Goal: Information Seeking & Learning: Learn about a topic

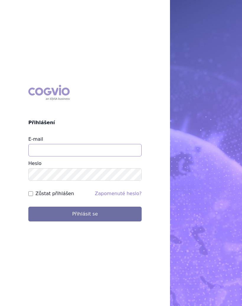
click at [88, 151] on input "E-mail" at bounding box center [84, 150] width 113 height 12
type input "[EMAIL_ADDRESS][DOMAIN_NAME]"
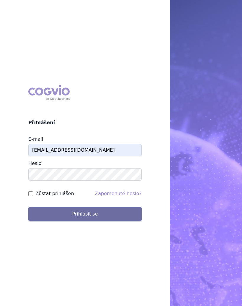
click at [82, 212] on button "Přihlásit se" at bounding box center [84, 214] width 113 height 15
click at [88, 214] on button "Přihlásit se" at bounding box center [84, 214] width 113 height 15
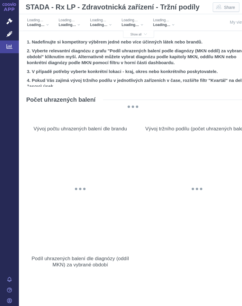
click at [140, 35] on span "Show all" at bounding box center [139, 34] width 17 height 3
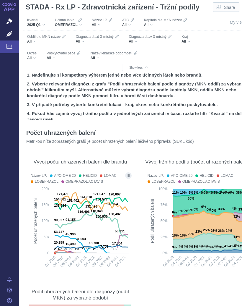
click at [53, 57] on div "All" at bounding box center [64, 58] width 34 height 5
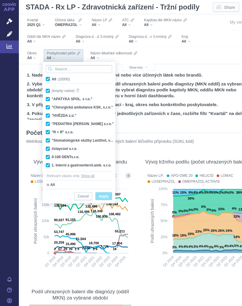
click at [83, 67] on input "Search attribute values" at bounding box center [79, 69] width 67 height 8
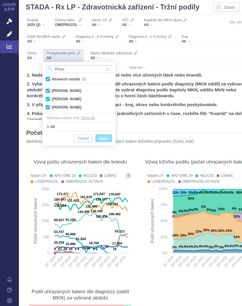
type input "Ptosz"
click at [52, 79] on span "All search results (3)" at bounding box center [69, 79] width 34 height 4
click at [52, 79] on input "All search results (3)" at bounding box center [54, 78] width 4 height 4
checkbox input "false"
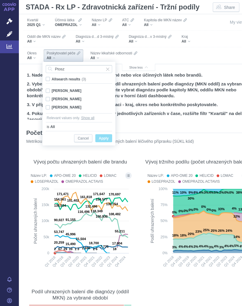
checkbox input "false"
click at [79, 97] on div "MUDr. Tomáš Ptoszek Only" at bounding box center [79, 99] width 72 height 8
checkbox input "true"
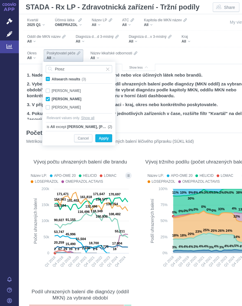
click at [0, 0] on span "Only" at bounding box center [0, 0] width 0 height 0
click at [106, 136] on span "Apply" at bounding box center [104, 138] width 10 height 7
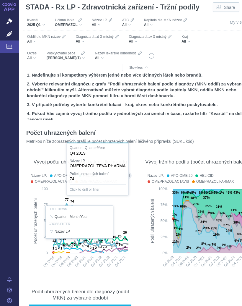
click at [134, 206] on div "Vývoj počtu uhrazených balení dle brandu Název LP: APO-OME 20 HELICID OMEPRAZOL…" at bounding box center [80, 212] width 111 height 127
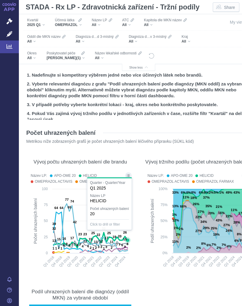
click at [126, 236] on icon at bounding box center [90, 240] width 74 height 15
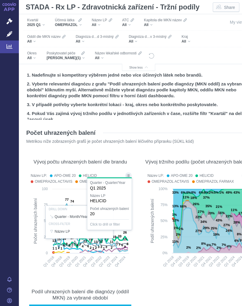
click at [147, 225] on rect at bounding box center [197, 229] width 103 height 87
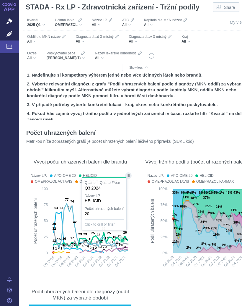
click at [123, 241] on text "15" at bounding box center [125, 239] width 4 height 4
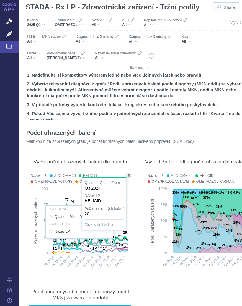
click at [127, 242] on div at bounding box center [80, 222] width 105 height 102
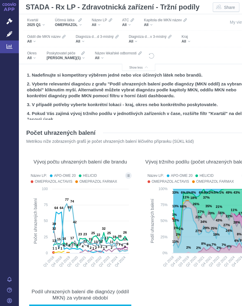
click at [126, 248] on icon at bounding box center [98, 250] width 58 height 4
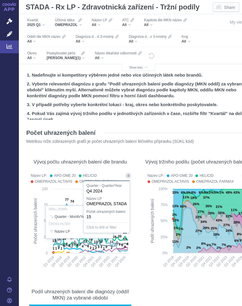
click at [145, 233] on icon "Created with Highcharts 12.2.0 Podíl uhrazených balení 33% 55% 62% 57% 6% 7% 6%…" at bounding box center [197, 229] width 105 height 87
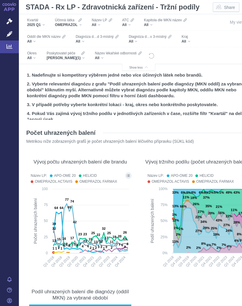
click at [82, 22] on icon "Filters" at bounding box center [80, 20] width 4 height 5
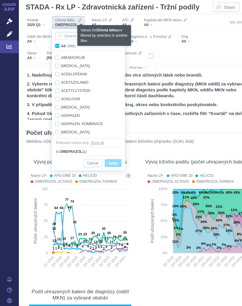
click at [60, 46] on label "All (998)" at bounding box center [66, 46] width 24 height 6
click at [61, 46] on input "All (998)" at bounding box center [63, 45] width 4 height 4
checkbox input "true"
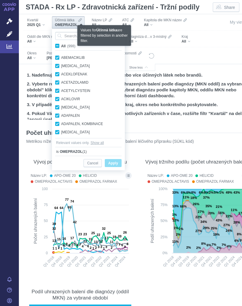
checkbox input "true"
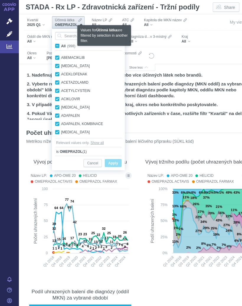
checkbox input "true"
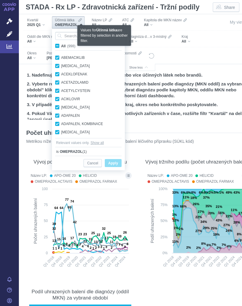
checkbox input "true"
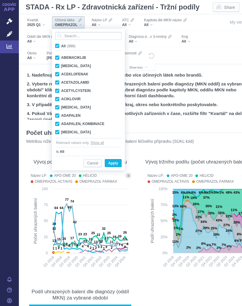
click at [61, 45] on span "All (998)" at bounding box center [68, 46] width 14 height 4
click at [61, 45] on input "All (998)" at bounding box center [63, 45] width 4 height 4
checkbox input "false"
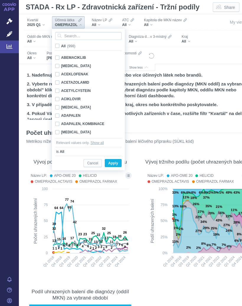
checkbox input "false"
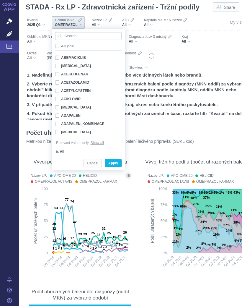
checkbox input "false"
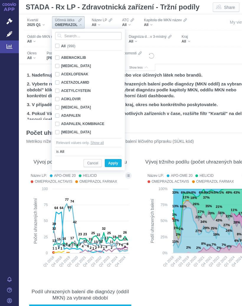
checkbox input "false"
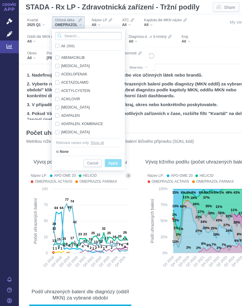
click at [79, 35] on input "Search attribute values" at bounding box center [88, 36] width 67 height 8
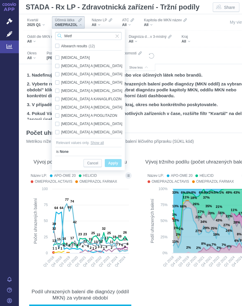
type input "Metf"
click at [76, 57] on div "METFORMIN Only" at bounding box center [89, 57] width 74 height 8
checkbox input "true"
click at [0, 0] on span "Only" at bounding box center [0, 0] width 0 height 0
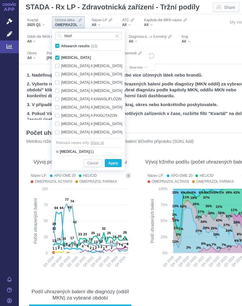
click at [0, 0] on span "Only" at bounding box center [0, 0] width 0 height 0
click at [114, 162] on span "Apply" at bounding box center [113, 163] width 10 height 7
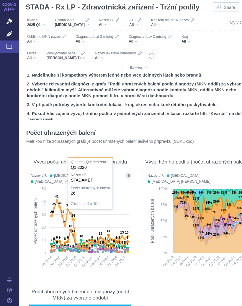
click at [73, 214] on text "26" at bounding box center [74, 216] width 4 height 4
click at [126, 236] on div at bounding box center [80, 222] width 105 height 102
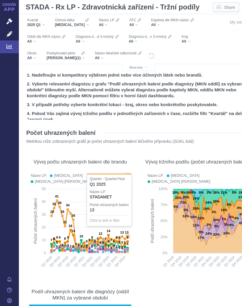
click at [127, 236] on text "9" at bounding box center [128, 238] width 2 height 4
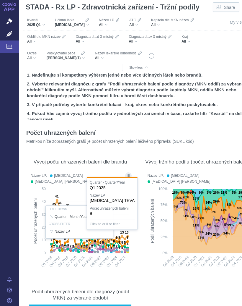
click at [127, 241] on div at bounding box center [80, 222] width 105 height 102
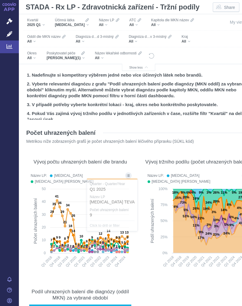
click at [127, 241] on icon at bounding box center [89, 225] width 76 height 50
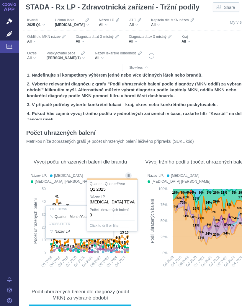
click at [154, 238] on rect at bounding box center [197, 229] width 103 height 87
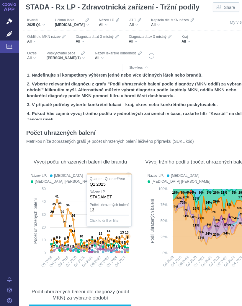
click at [126, 234] on text "13" at bounding box center [127, 233] width 4 height 4
click at [85, 22] on icon "Filters" at bounding box center [87, 20] width 4 height 5
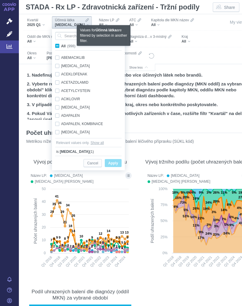
click at [62, 46] on input "All (998)" at bounding box center [63, 45] width 4 height 4
checkbox input "true"
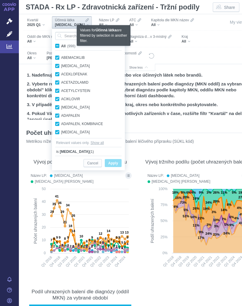
checkbox input "true"
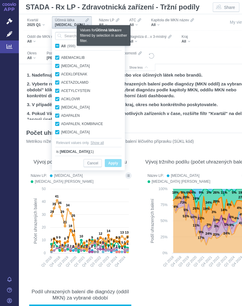
checkbox input "true"
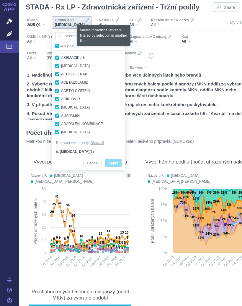
checkbox input "true"
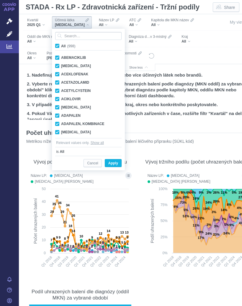
click at [61, 45] on span "All (998)" at bounding box center [68, 46] width 14 height 4
click at [61, 45] on input "All (998)" at bounding box center [63, 45] width 4 height 4
checkbox input "false"
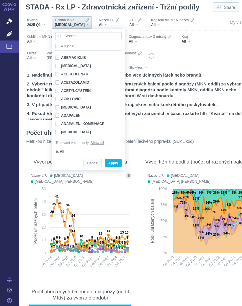
checkbox input "false"
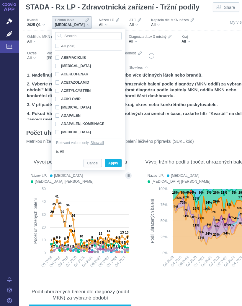
checkbox input "false"
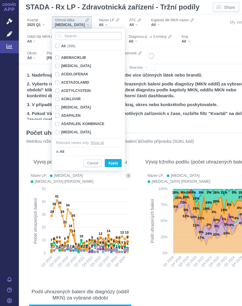
checkbox input "false"
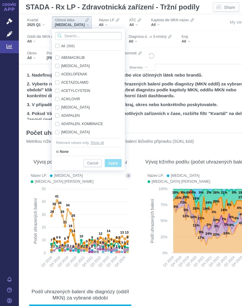
click at [78, 37] on input "Search attribute values" at bounding box center [88, 36] width 67 height 8
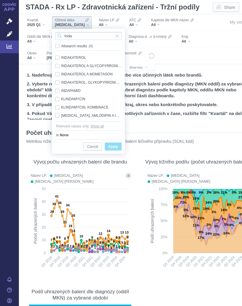
type input "Inda"
click at [73, 89] on div "INDAPAMID Only" at bounding box center [88, 91] width 72 height 8
checkbox input "true"
click at [0, 0] on span "Only" at bounding box center [0, 0] width 0 height 0
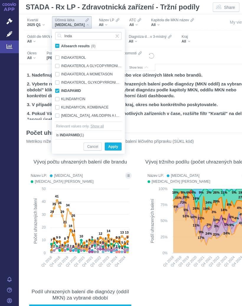
click at [0, 0] on span "Only" at bounding box center [0, 0] width 0 height 0
click at [114, 146] on span "Apply" at bounding box center [113, 146] width 10 height 7
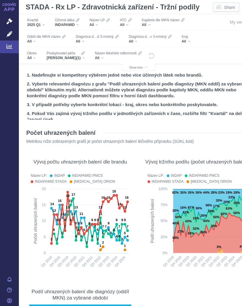
click at [128, 199] on text "16" at bounding box center [127, 198] width 4 height 4
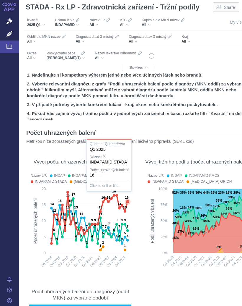
click at [78, 20] on icon "Filters" at bounding box center [78, 20] width 4 height 5
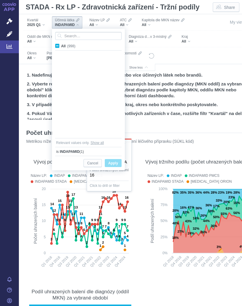
scroll to position [3182, 0]
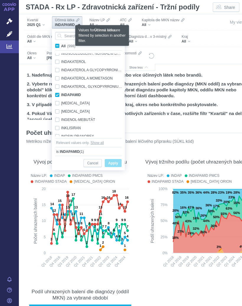
click at [60, 46] on label "All (998)" at bounding box center [66, 46] width 24 height 6
click at [61, 46] on input "All (998)" at bounding box center [63, 45] width 4 height 4
checkbox input "true"
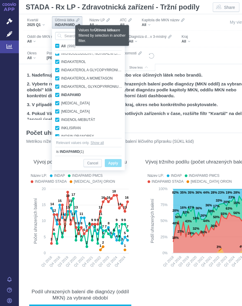
checkbox input "true"
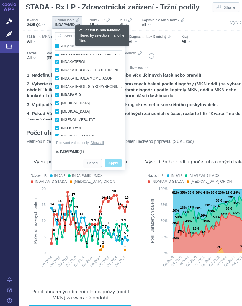
checkbox input "true"
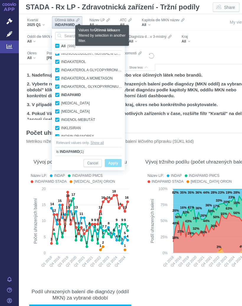
checkbox input "true"
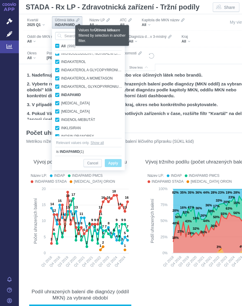
checkbox input "true"
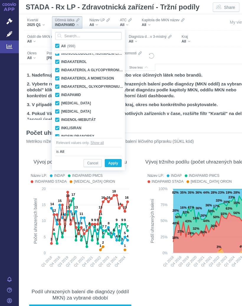
click at [60, 46] on label "All (998)" at bounding box center [66, 46] width 24 height 6
click at [61, 46] on input "All (998)" at bounding box center [63, 45] width 4 height 4
checkbox input "false"
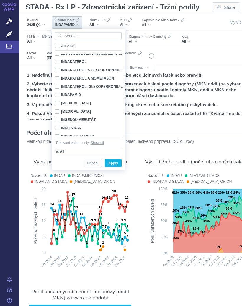
checkbox input "false"
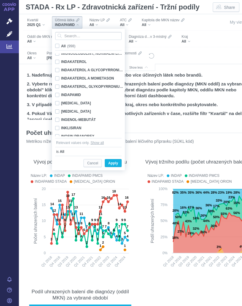
checkbox input "false"
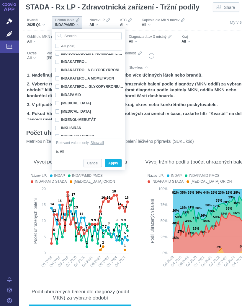
checkbox input "false"
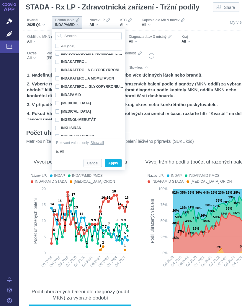
checkbox input "false"
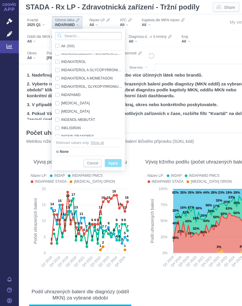
click at [81, 35] on input "Search attribute values" at bounding box center [88, 36] width 67 height 8
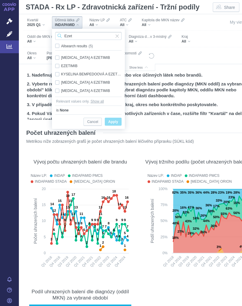
type input "Ezet"
click at [74, 66] on div "EZETIMIB Only" at bounding box center [88, 66] width 72 height 8
checkbox input "true"
click at [0, 0] on span "Only" at bounding box center [0, 0] width 0 height 0
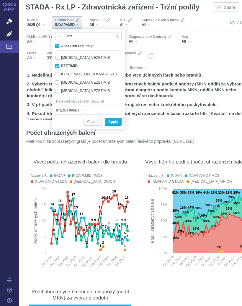
click at [116, 120] on span "Apply" at bounding box center [113, 121] width 10 height 7
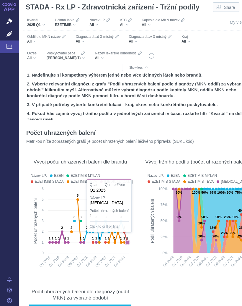
click at [128, 240] on icon at bounding box center [127, 242] width 6 height 6
click at [126, 236] on div at bounding box center [80, 222] width 105 height 102
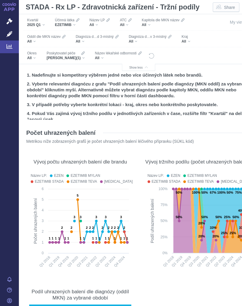
click at [149, 251] on rect at bounding box center [197, 229] width 103 height 87
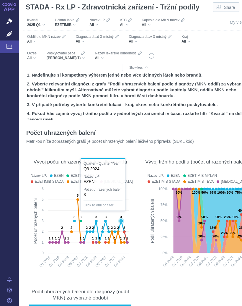
click at [121, 220] on icon at bounding box center [121, 221] width 4 height 4
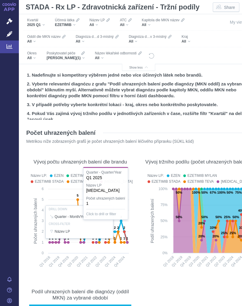
click at [126, 231] on div at bounding box center [80, 222] width 105 height 102
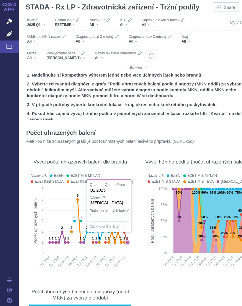
click at [126, 232] on icon at bounding box center [110, 237] width 34 height 11
click at [76, 23] on div "EZETIMIB" at bounding box center [67, 24] width 25 height 5
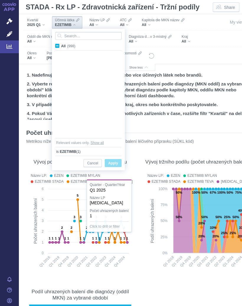
scroll to position [2247, 0]
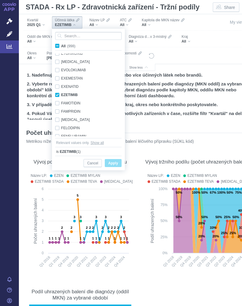
click at [60, 47] on label "All (998)" at bounding box center [66, 46] width 24 height 6
click at [61, 47] on input "All (998)" at bounding box center [63, 45] width 4 height 4
checkbox input "true"
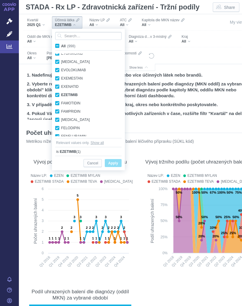
checkbox input "true"
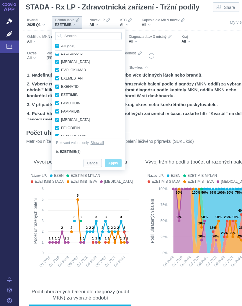
checkbox input "true"
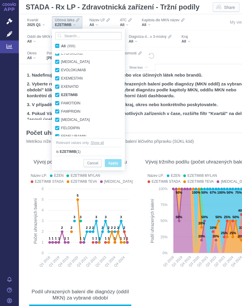
checkbox input "true"
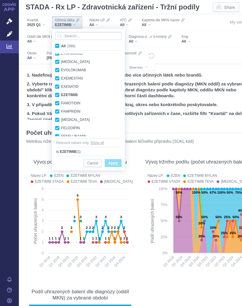
checkbox input "true"
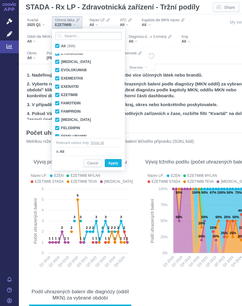
click at [61, 47] on span "All (998)" at bounding box center [68, 46] width 14 height 4
click at [61, 47] on input "All (998)" at bounding box center [63, 45] width 4 height 4
checkbox input "false"
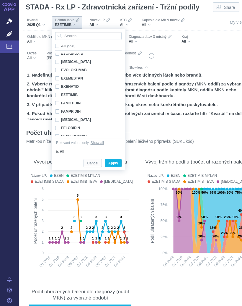
checkbox input "false"
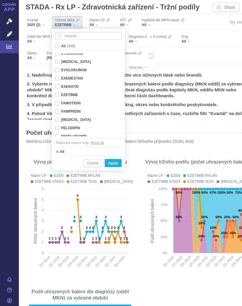
checkbox input "false"
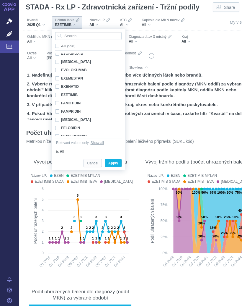
checkbox input "false"
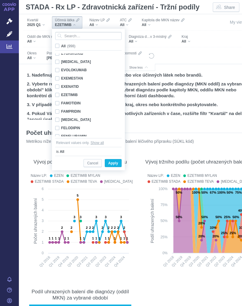
checkbox input "false"
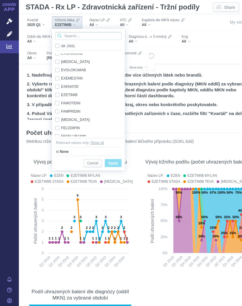
click at [80, 36] on input "Search attribute values" at bounding box center [88, 36] width 67 height 8
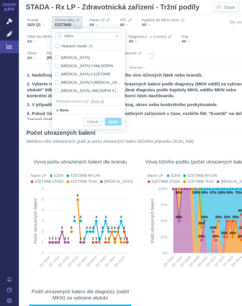
type input "Atorv"
click at [92, 73] on div "ATORVASTATIN A EZETIMIB Only" at bounding box center [88, 74] width 72 height 8
checkbox input "true"
click at [0, 0] on span "Only" at bounding box center [0, 0] width 0 height 0
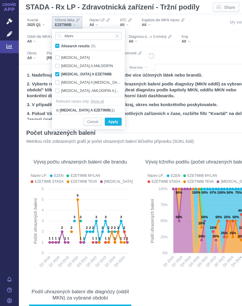
click at [116, 118] on button "Apply" at bounding box center [113, 122] width 17 height 8
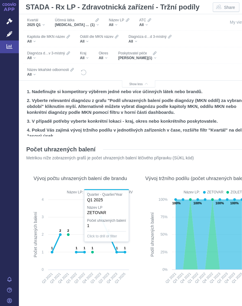
click at [139, 262] on section "Počet uhrazených balení Metrikou níže zobrazených grafů je počet uhrazených bal…" at bounding box center [139, 283] width 228 height 286
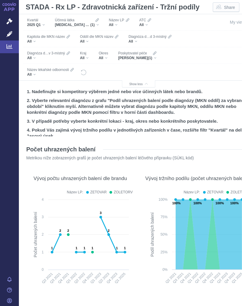
click at [98, 23] on div "ATORVASTATIN A EZETIMIB (1)" at bounding box center [77, 24] width 44 height 5
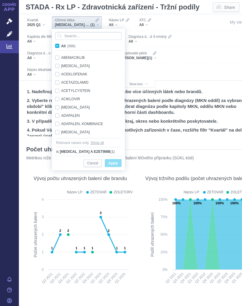
scroll to position [468, 0]
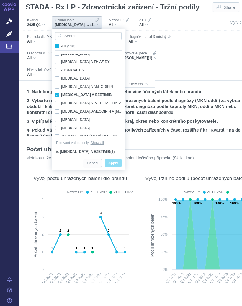
click at [57, 94] on div "ATORVASTATIN A EZETIMIB Only" at bounding box center [89, 95] width 74 height 8
checkbox input "false"
click at [80, 76] on div "ATORVASTATIN Only" at bounding box center [89, 78] width 74 height 8
checkbox input "true"
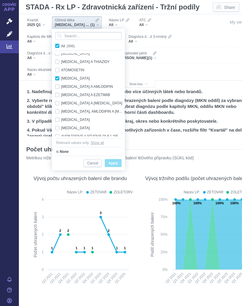
checkbox input "true"
click at [0, 0] on span "Only" at bounding box center [0, 0] width 0 height 0
click at [118, 160] on span "Apply" at bounding box center [113, 163] width 10 height 7
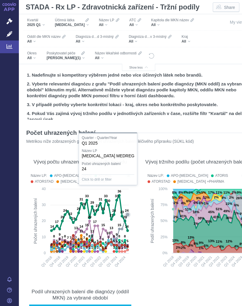
click at [128, 212] on text "24" at bounding box center [127, 211] width 4 height 4
